Goal: Find specific page/section: Find specific page/section

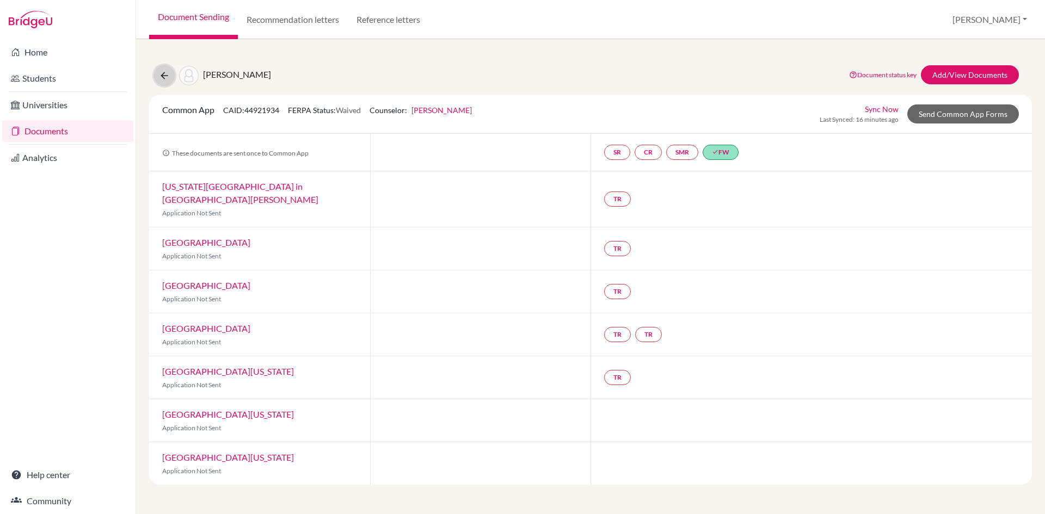
drag, startPoint x: 0, startPoint y: 0, endPoint x: 161, endPoint y: 73, distance: 176.8
click at [161, 73] on icon at bounding box center [164, 75] width 11 height 11
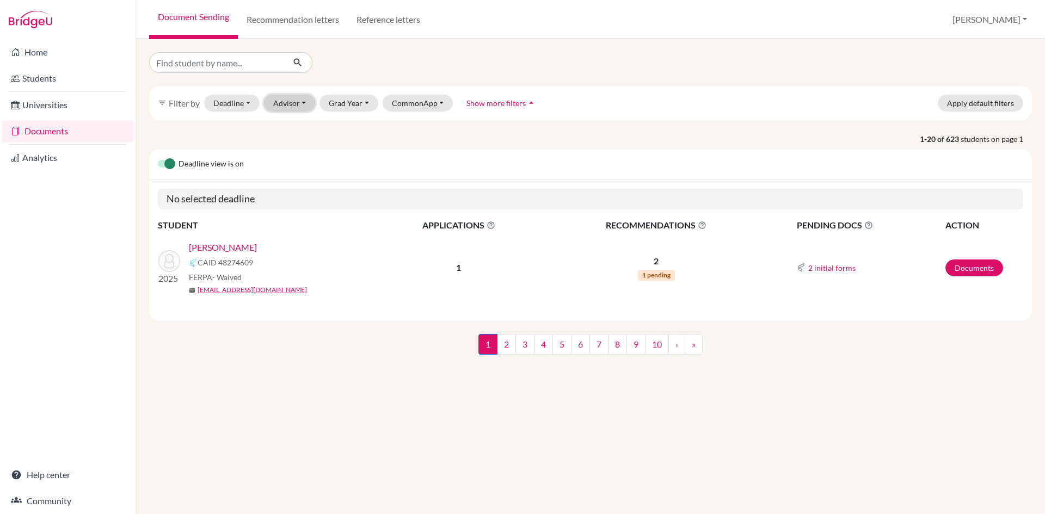
click at [299, 102] on button "Advisor" at bounding box center [290, 103] width 52 height 17
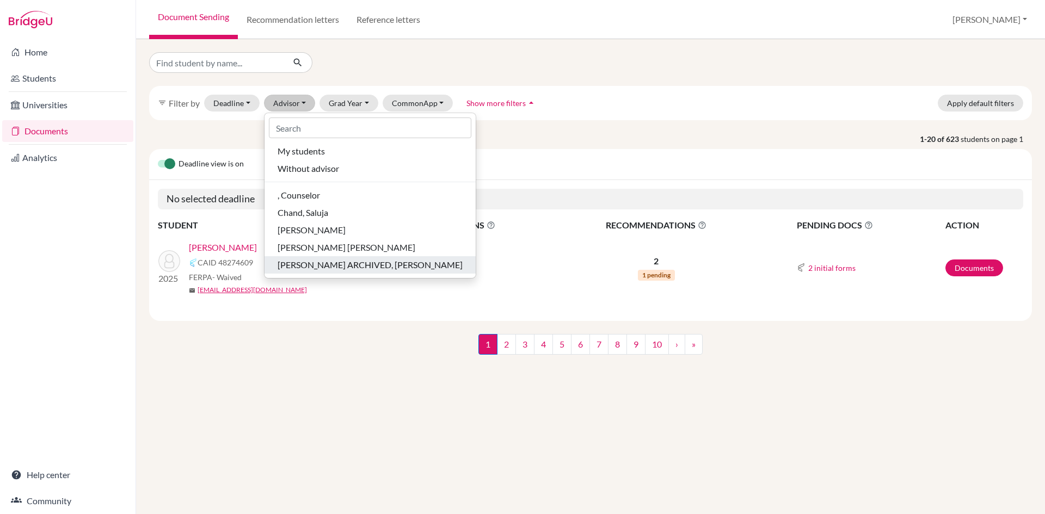
click at [321, 264] on span "[PERSON_NAME] ARCHIVED, [PERSON_NAME]" at bounding box center [370, 264] width 185 height 13
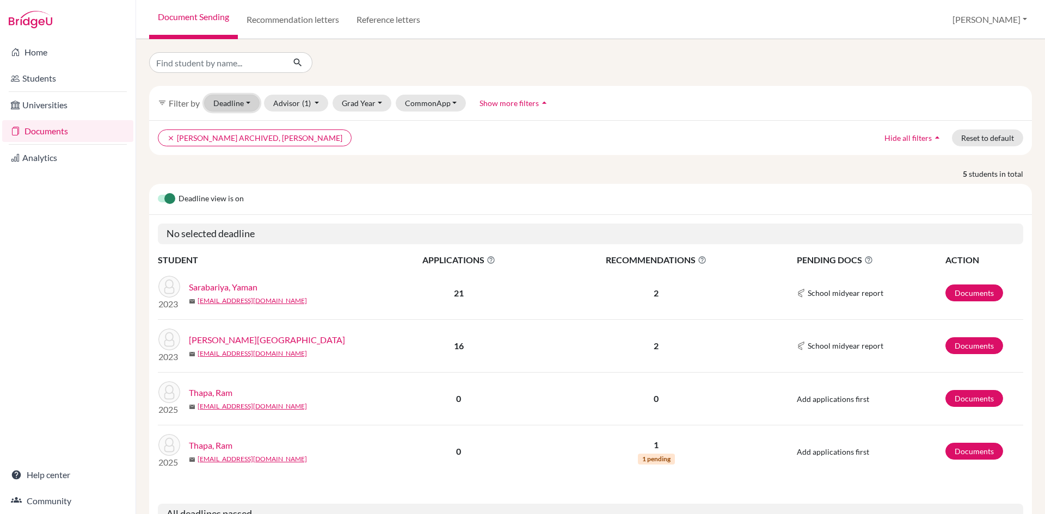
click at [247, 103] on button "Deadline - Select a date range Or double click for a single date selection [DAT…" at bounding box center [232, 103] width 56 height 17
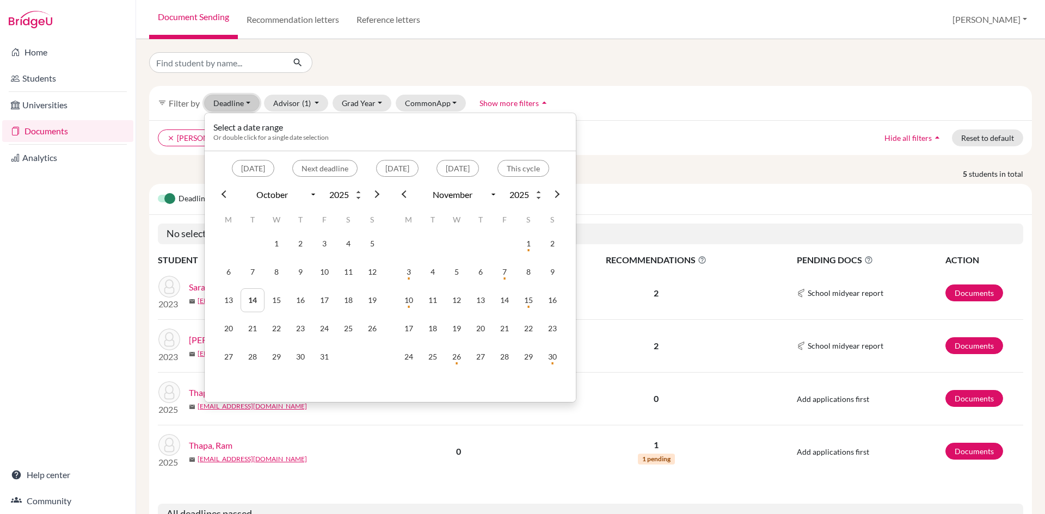
click at [247, 103] on button "Deadline - Select a date range Or double click for a single date selection [DAT…" at bounding box center [232, 103] width 56 height 17
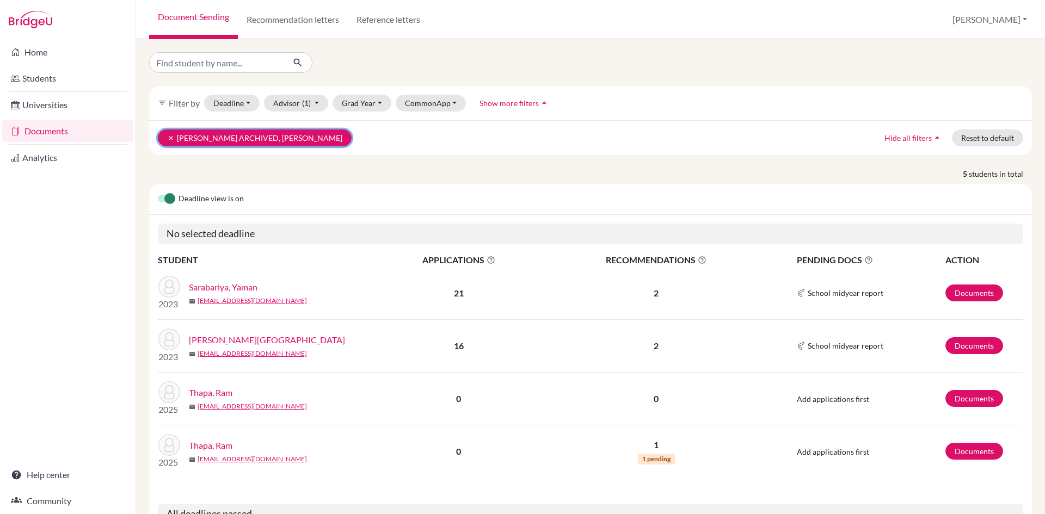
click at [168, 138] on icon "clear" at bounding box center [171, 138] width 8 height 8
